Goal: Information Seeking & Learning: Check status

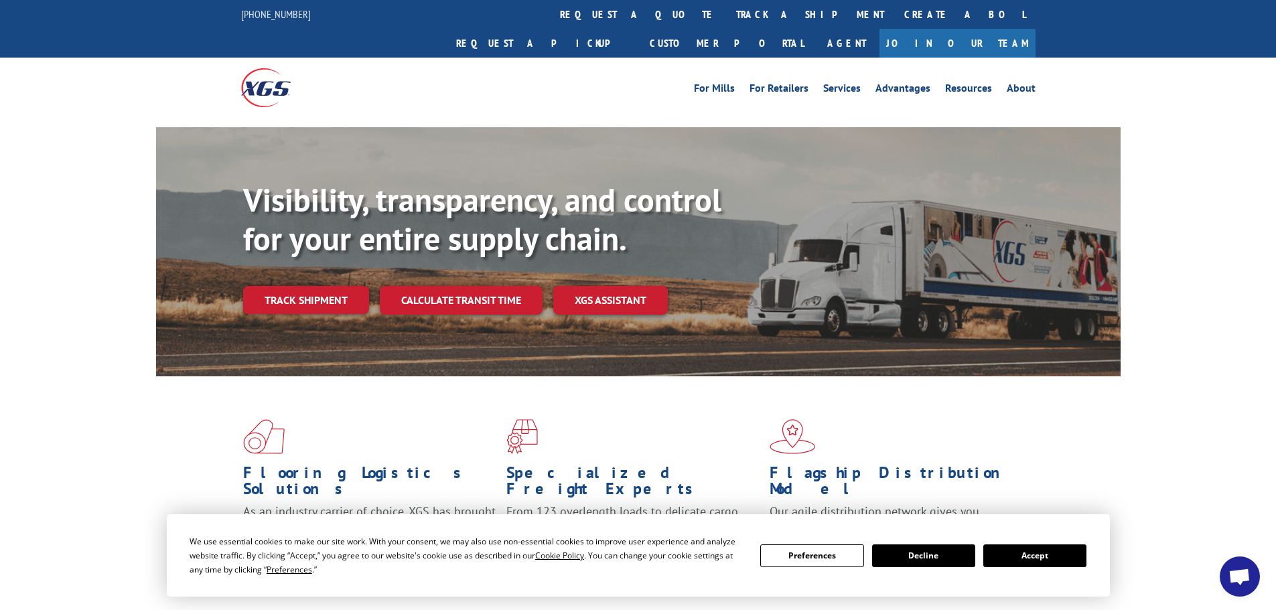
click at [314, 286] on link "Track shipment" at bounding box center [306, 300] width 126 height 28
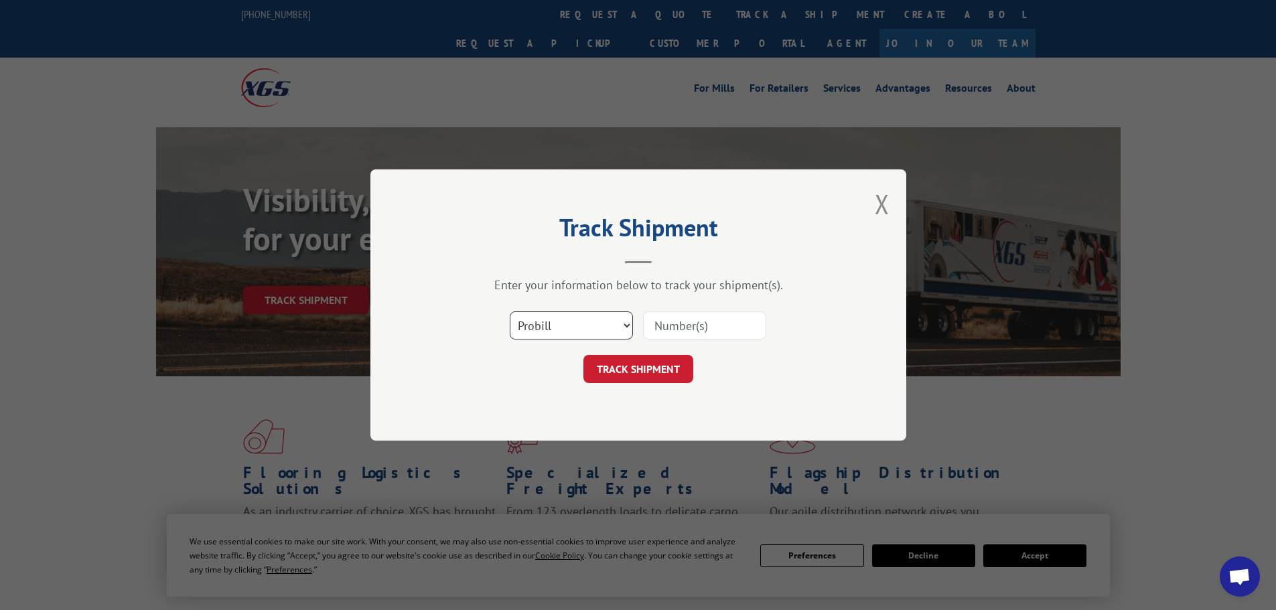
click at [605, 321] on select "Select category... Probill BOL PO" at bounding box center [571, 325] width 123 height 28
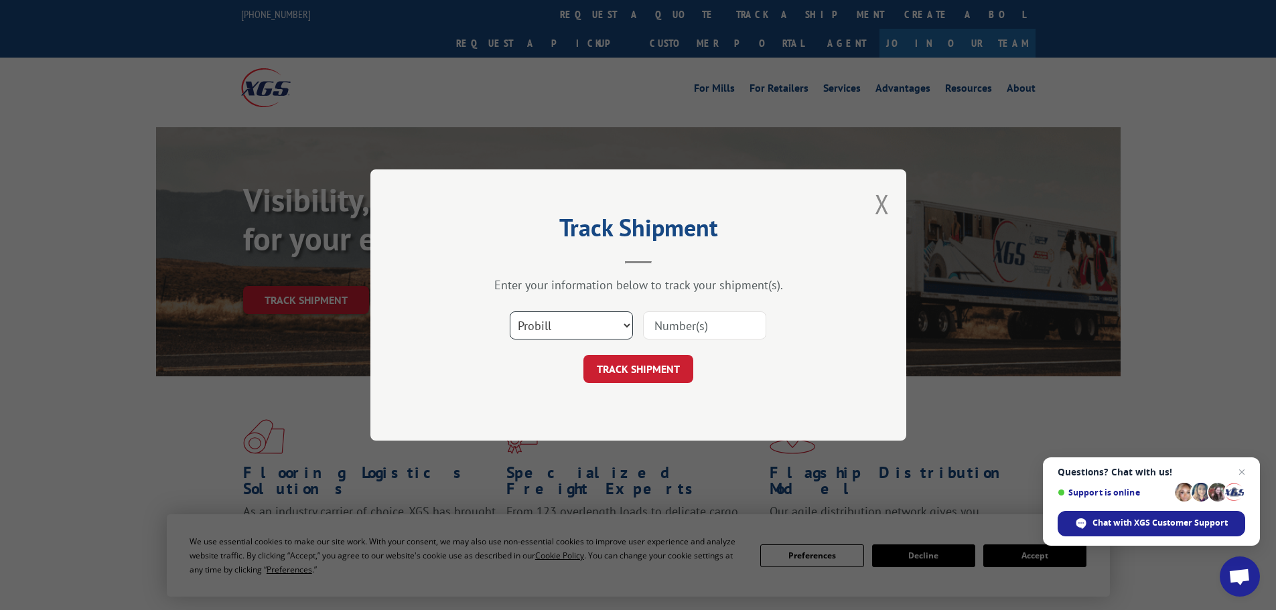
select select "bol"
click at [510, 311] on select "Select category... Probill BOL PO" at bounding box center [571, 325] width 123 height 28
click at [711, 323] on input at bounding box center [704, 325] width 123 height 28
paste input "1697824971"
type input "1697824971"
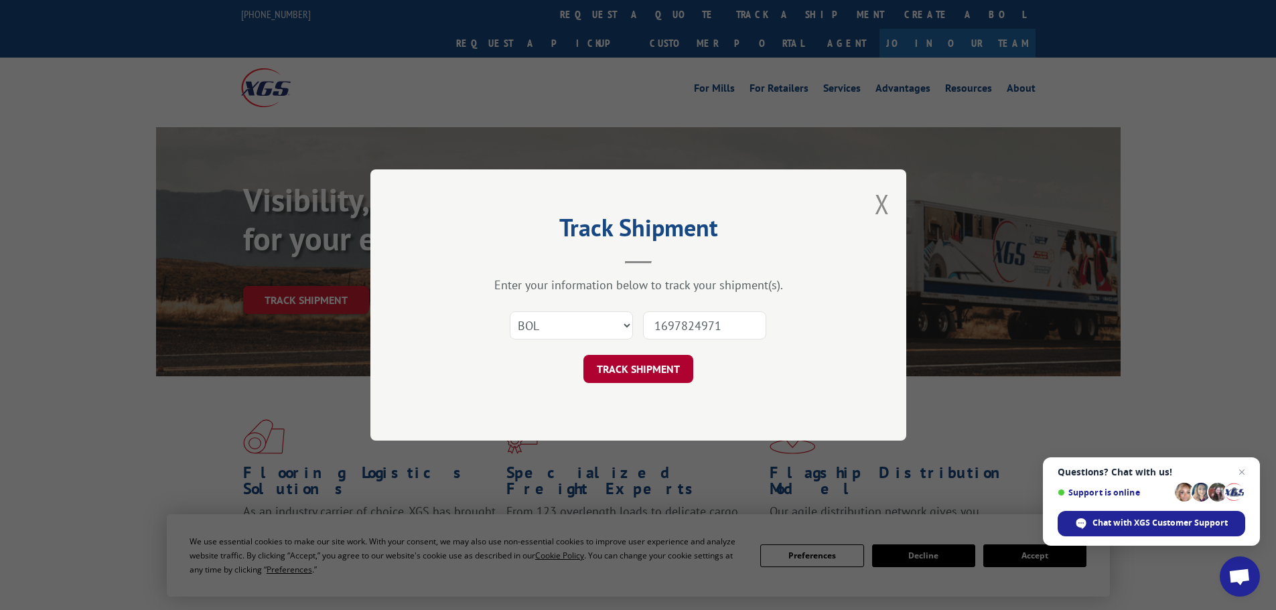
click at [660, 375] on button "TRACK SHIPMENT" at bounding box center [638, 369] width 110 height 28
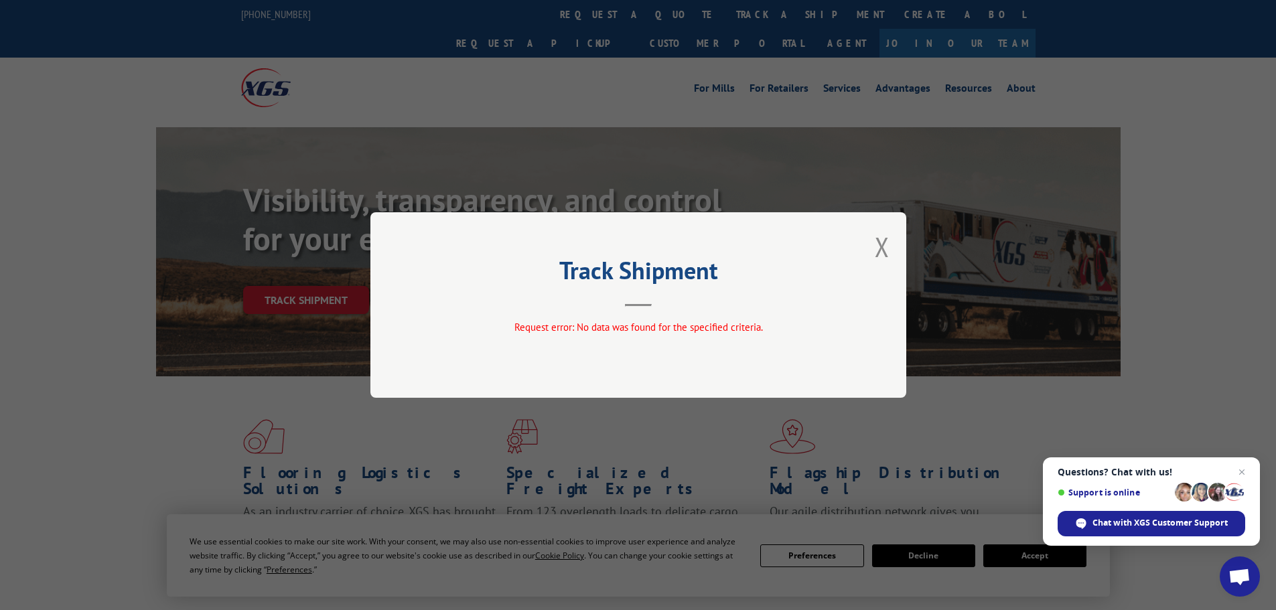
click at [890, 240] on div "Track Shipment Request error: No data was found for the specified criteria." at bounding box center [638, 305] width 536 height 186
click at [875, 249] on button "Close modal" at bounding box center [882, 246] width 15 height 35
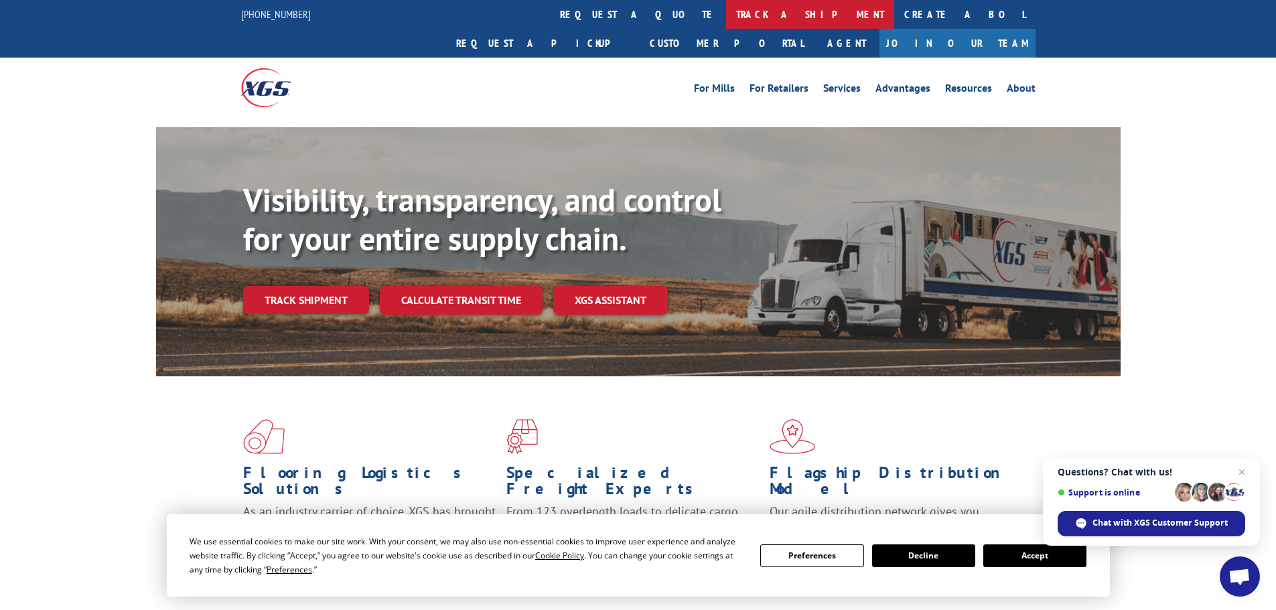
click at [726, 19] on link "track a shipment" at bounding box center [810, 14] width 168 height 29
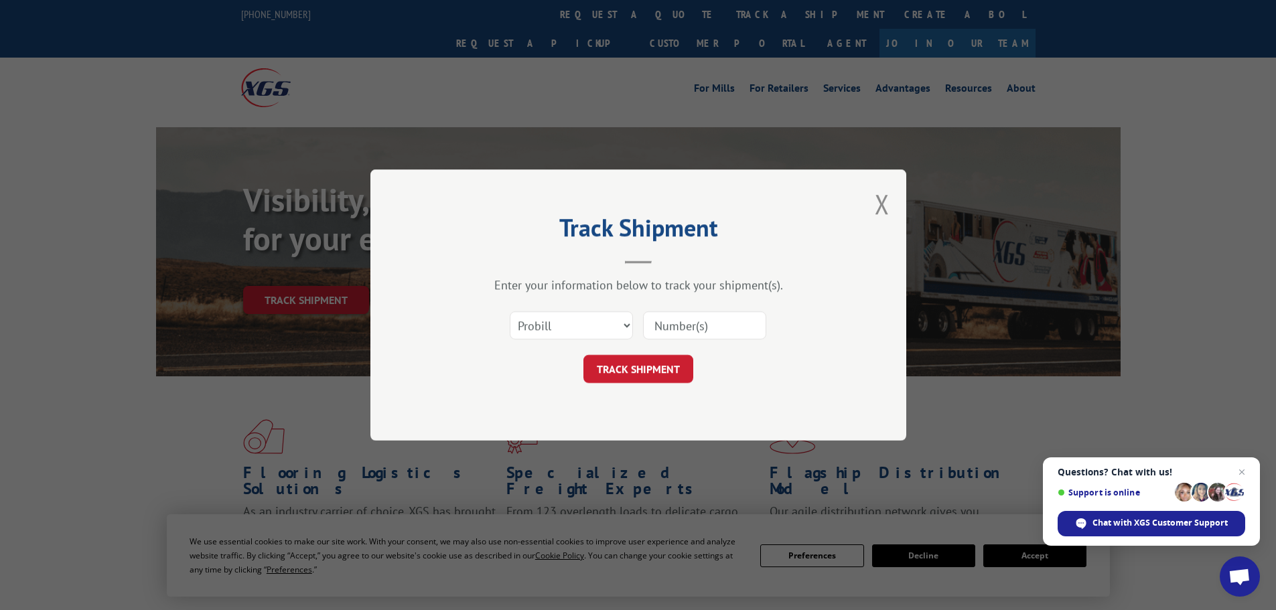
drag, startPoint x: 686, startPoint y: 321, endPoint x: 674, endPoint y: 336, distance: 18.6
click at [686, 321] on input at bounding box center [704, 325] width 123 height 28
paste input "17386448"
type input "17386448"
click at [635, 370] on button "TRACK SHIPMENT" at bounding box center [638, 369] width 110 height 28
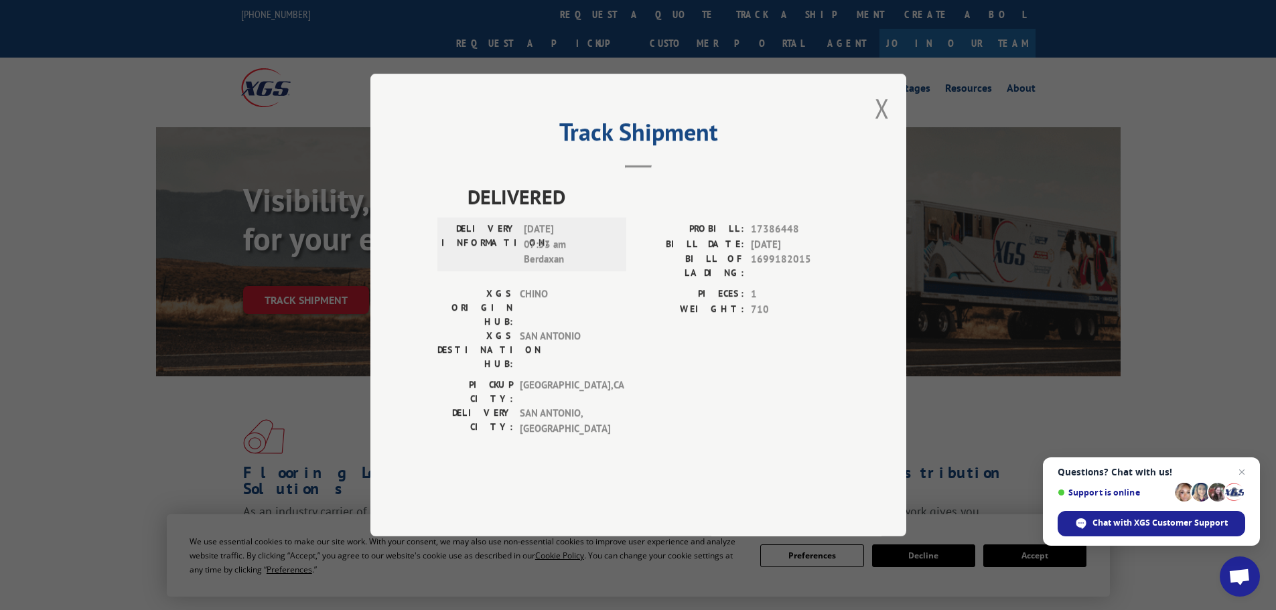
click at [538, 267] on span "[DATE] 07:53 am Berdaxan" at bounding box center [569, 245] width 90 height 46
copy span "Berdaxan"
click at [877, 126] on button "Close modal" at bounding box center [882, 107] width 15 height 35
